Goal: Information Seeking & Learning: Learn about a topic

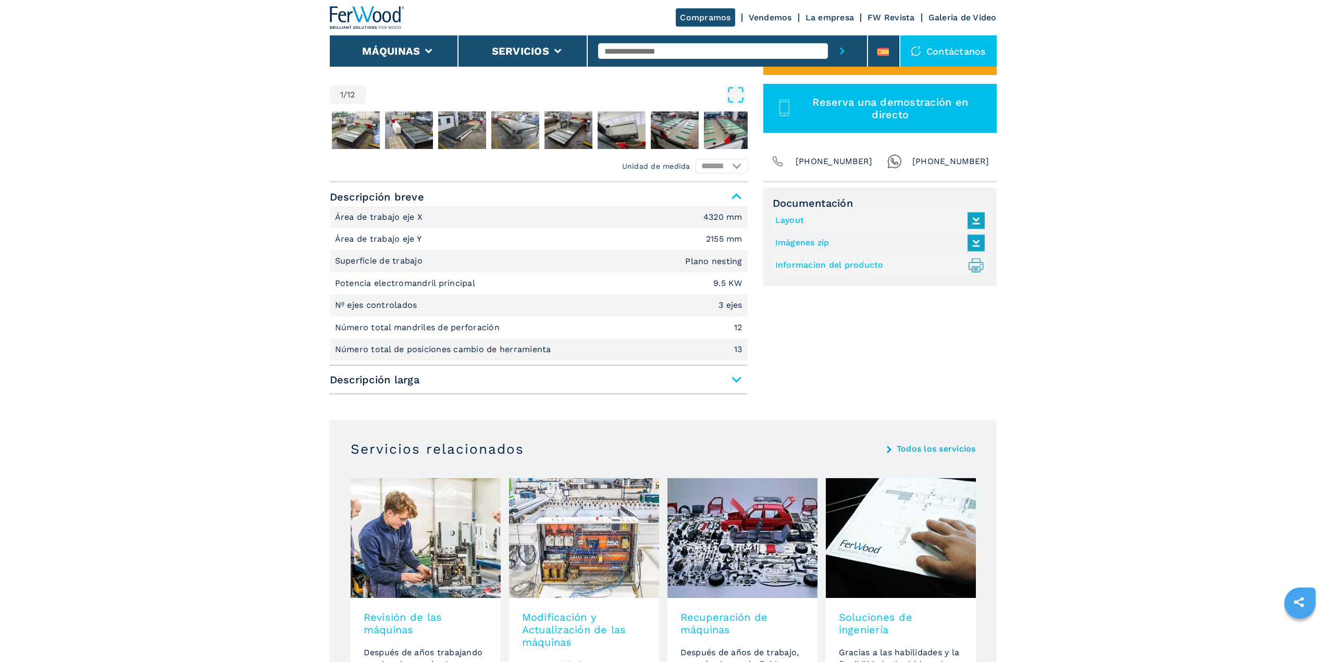
scroll to position [365, 0]
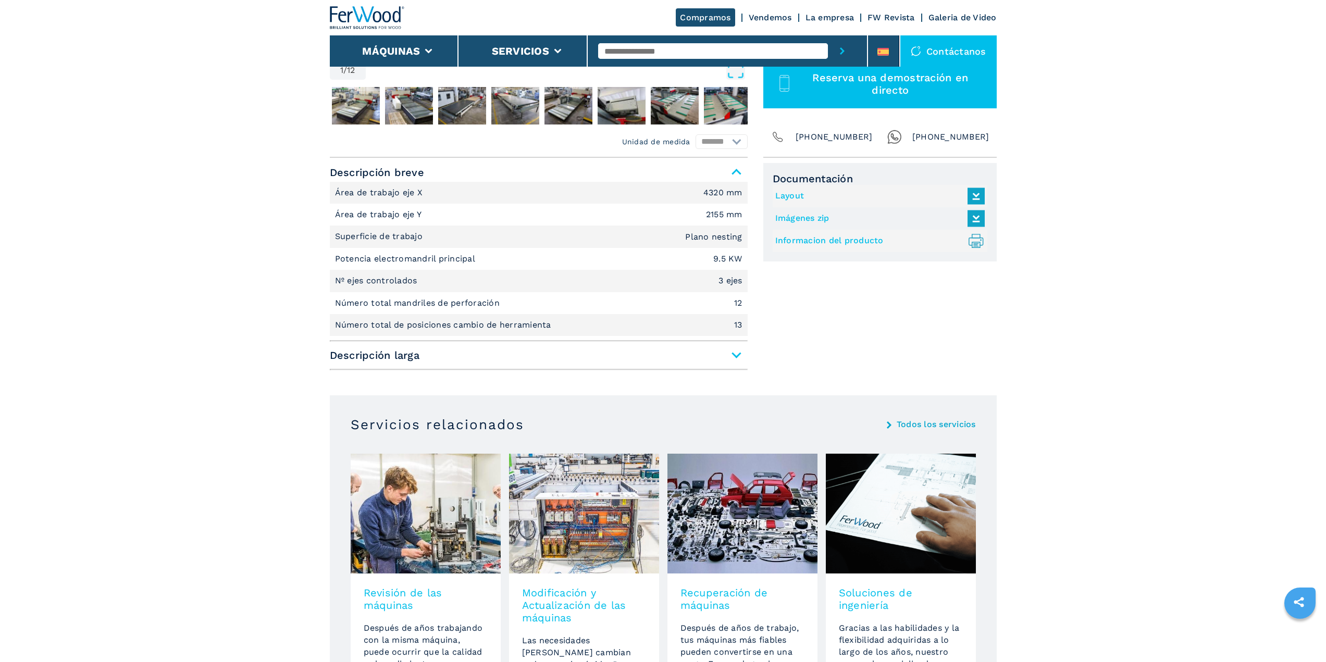
click at [733, 357] on span "Descripción larga" at bounding box center [539, 355] width 418 height 19
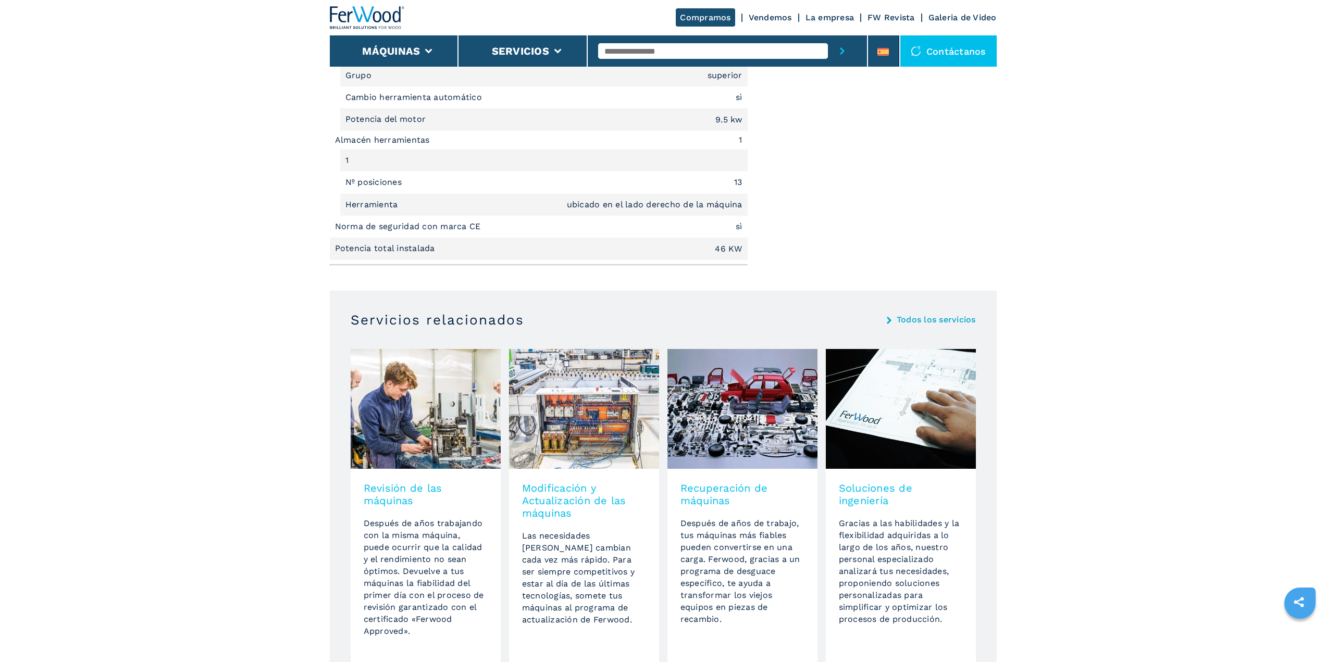
scroll to position [1094, 0]
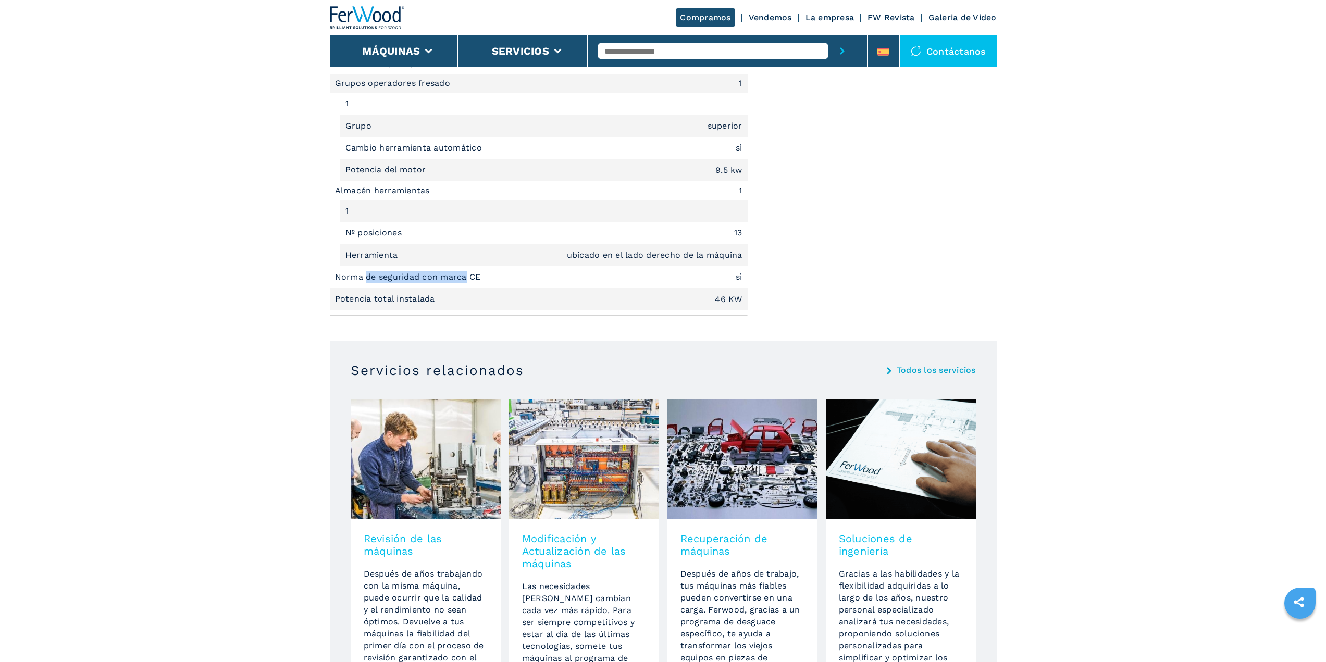
drag, startPoint x: 368, startPoint y: 275, endPoint x: 467, endPoint y: 279, distance: 99.1
click at [467, 279] on p "Norma de seguridad con marca CE" at bounding box center [409, 276] width 148 height 11
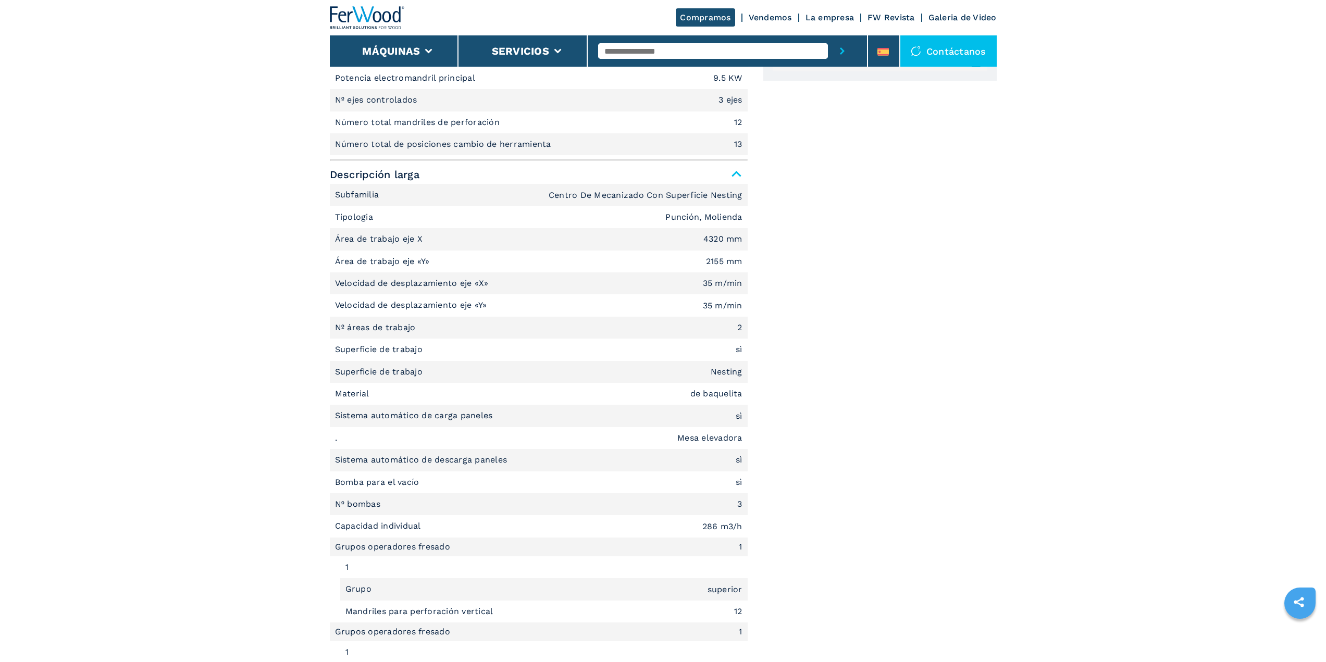
scroll to position [521, 0]
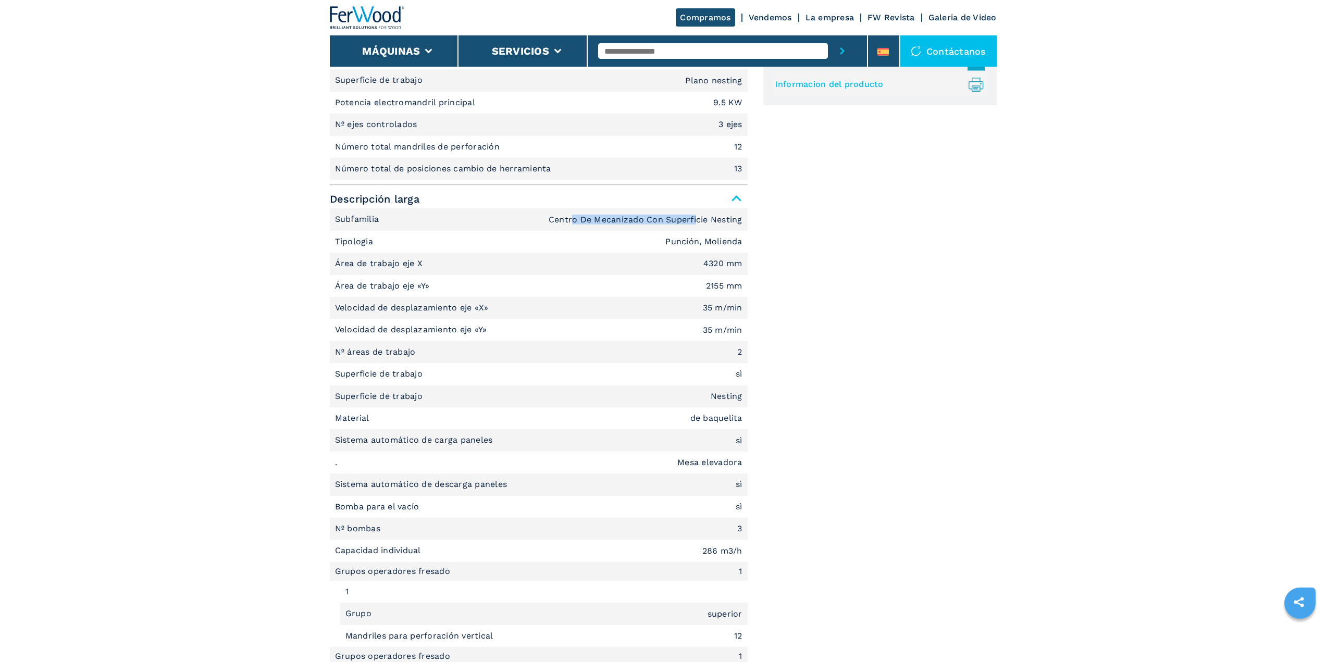
drag, startPoint x: 573, startPoint y: 219, endPoint x: 701, endPoint y: 221, distance: 128.2
click at [701, 221] on em "Centro De Mecanizado Con Superficie Nesting" at bounding box center [646, 220] width 194 height 8
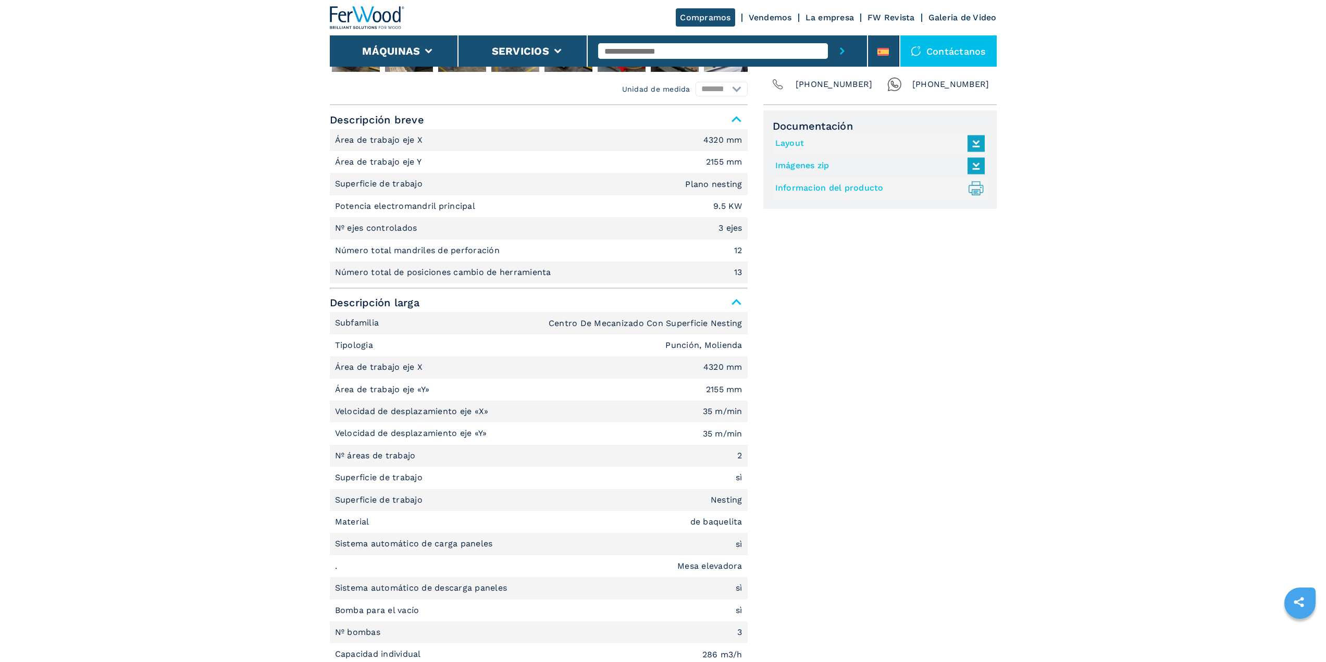
scroll to position [417, 0]
drag, startPoint x: 385, startPoint y: 248, endPoint x: 536, endPoint y: 253, distance: 150.6
click at [536, 253] on li "Número total mandriles de perforación 12" at bounding box center [539, 251] width 418 height 22
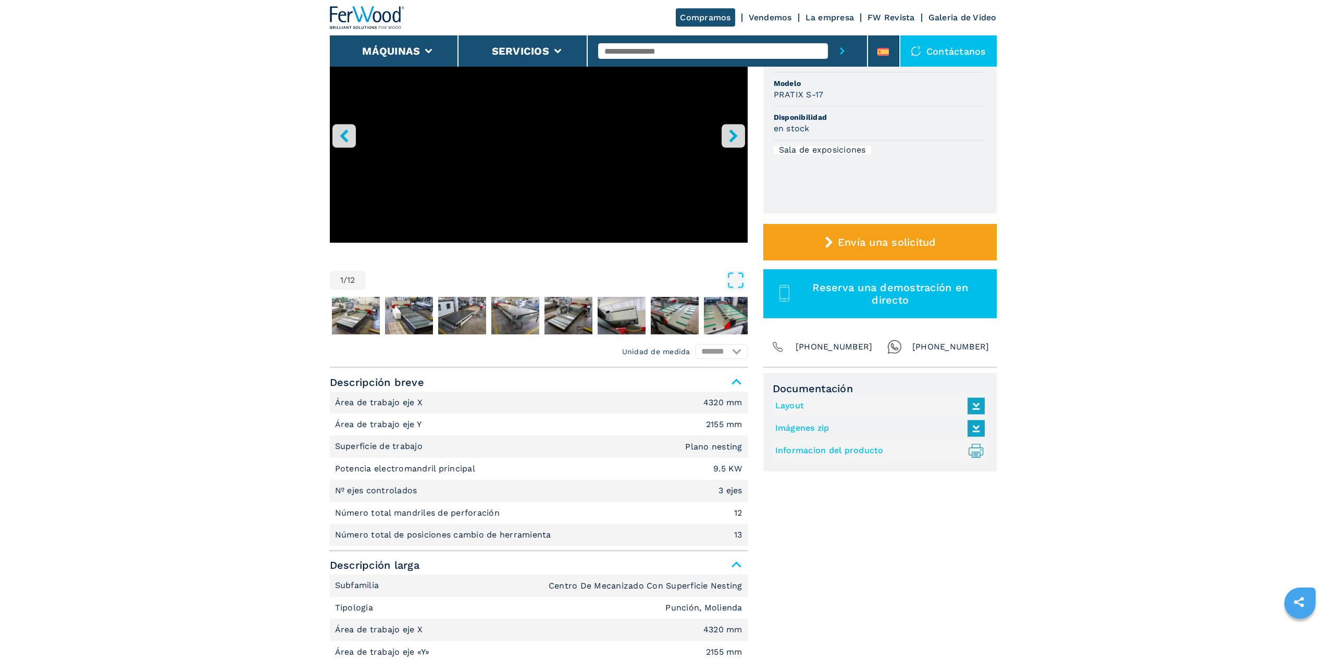
scroll to position [0, 0]
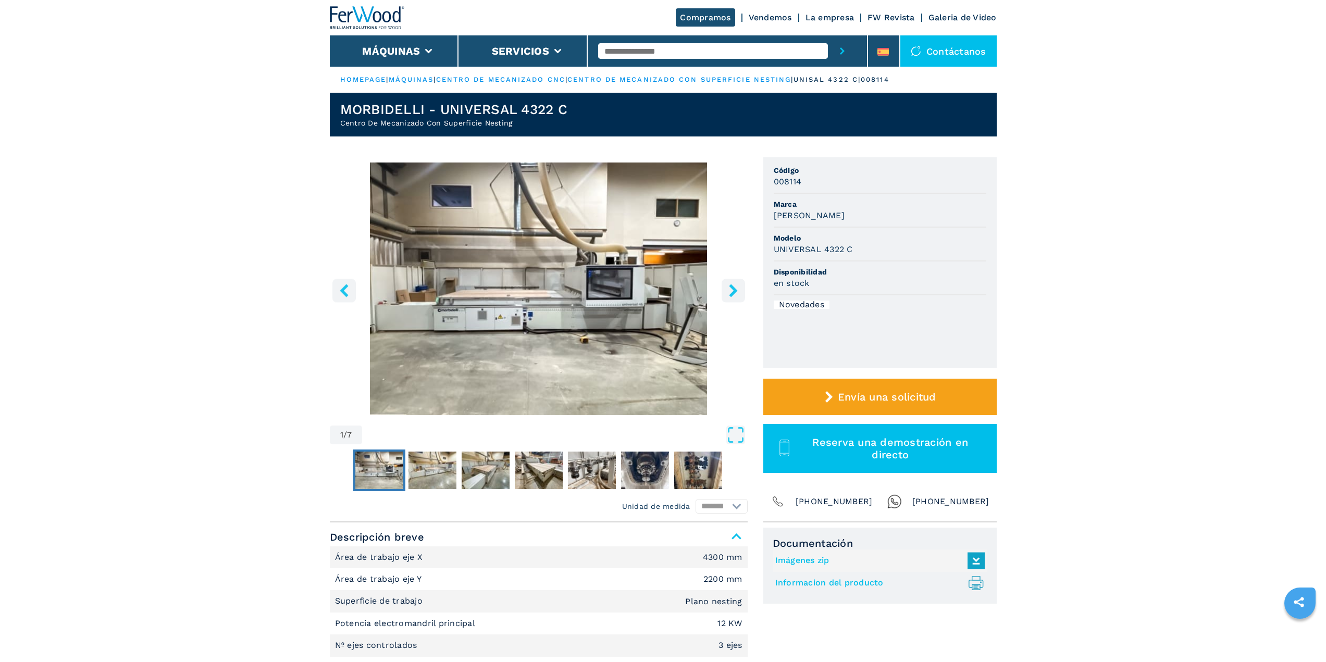
click at [727, 292] on icon "right-button" at bounding box center [733, 290] width 13 height 13
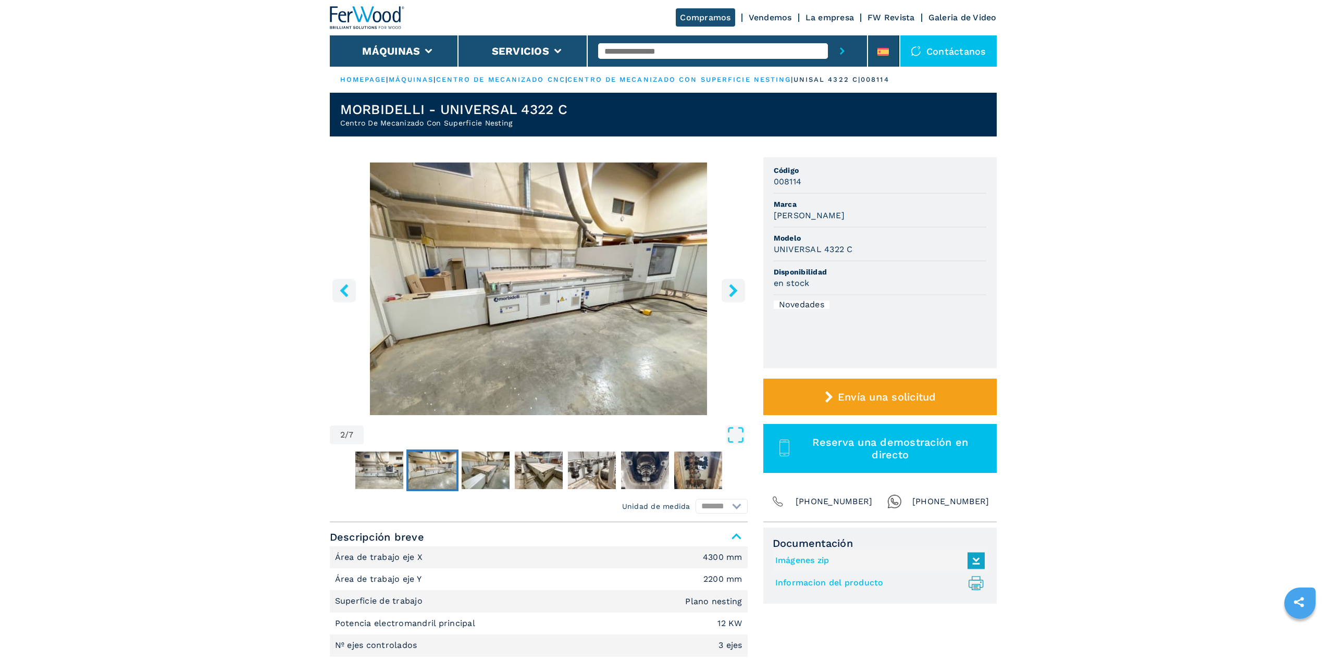
click at [727, 292] on icon "right-button" at bounding box center [733, 290] width 13 height 13
